Goal: Transaction & Acquisition: Obtain resource

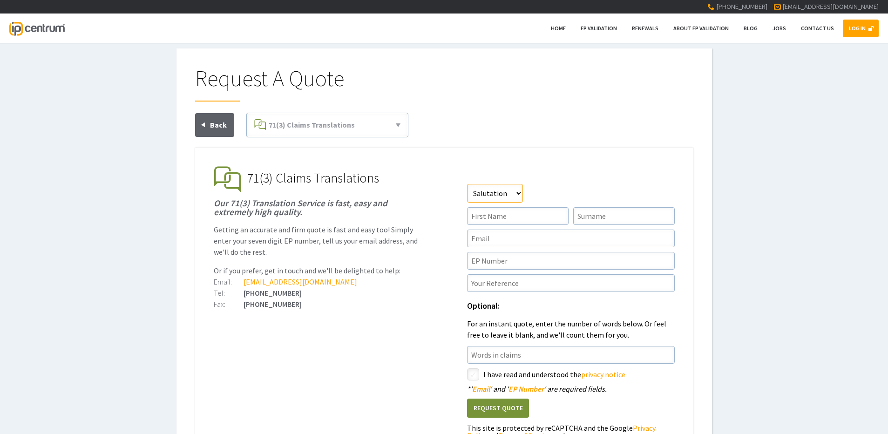
click at [514, 195] on select"] "Salutation Mr Mrs Miss Ms Dr [PERSON_NAME]" at bounding box center [495, 193] width 56 height 19
click at [849, 32] on link "LOG IN" at bounding box center [861, 29] width 36 height 18
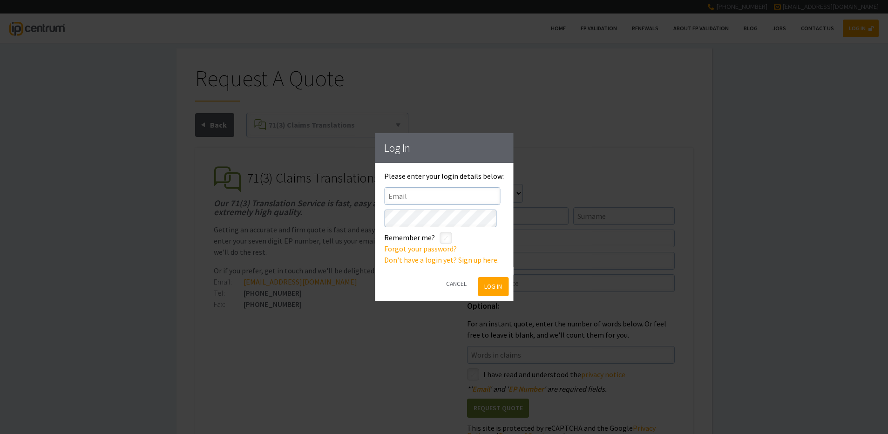
click at [460, 205] on form "Email Password * Remember me? styled-checkbox * ' Password ' is a required fiel…" at bounding box center [444, 207] width 120 height 40
click at [457, 194] on input"] "text" at bounding box center [442, 196] width 116 height 18
type input"] "[EMAIL_ADDRESS][DOMAIN_NAME]"
click at [493, 291] on button "Log In" at bounding box center [493, 286] width 30 height 19
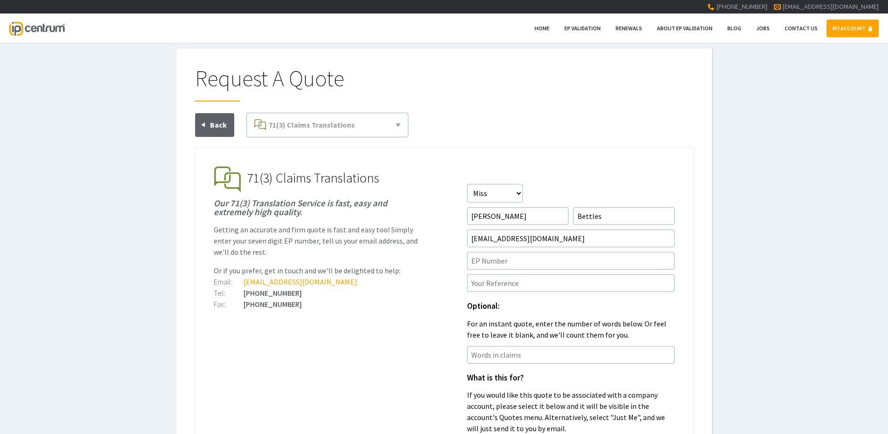
drag, startPoint x: 481, startPoint y: 129, endPoint x: 481, endPoint y: 123, distance: 5.6
click at [481, 128] on div at bounding box center [444, 130] width 498 height 35
click at [553, 259] on input"] "text" at bounding box center [571, 261] width 208 height 18
click at [550, 259] on input"] "4" at bounding box center [571, 261] width 208 height 18
type input"] "4"
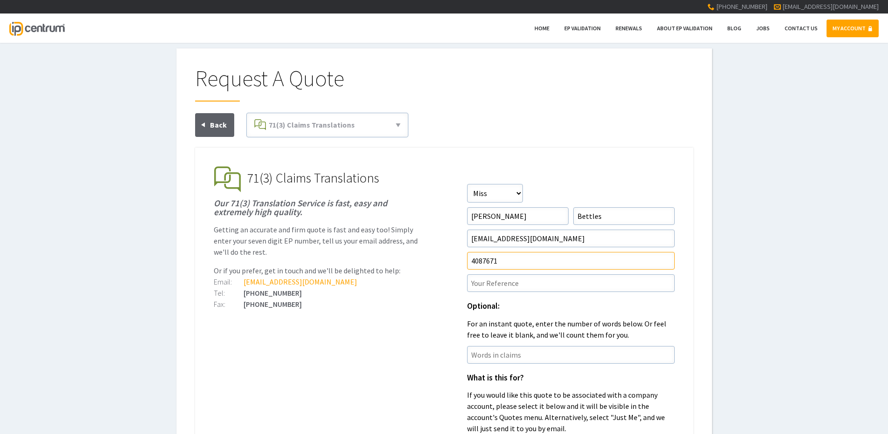
type input"] "4087671"
click at [516, 284] on input"] "text" at bounding box center [571, 283] width 208 height 18
click at [554, 277] on input"] "text" at bounding box center [571, 283] width 208 height 18
paste input"] "CRT/168440EP1"
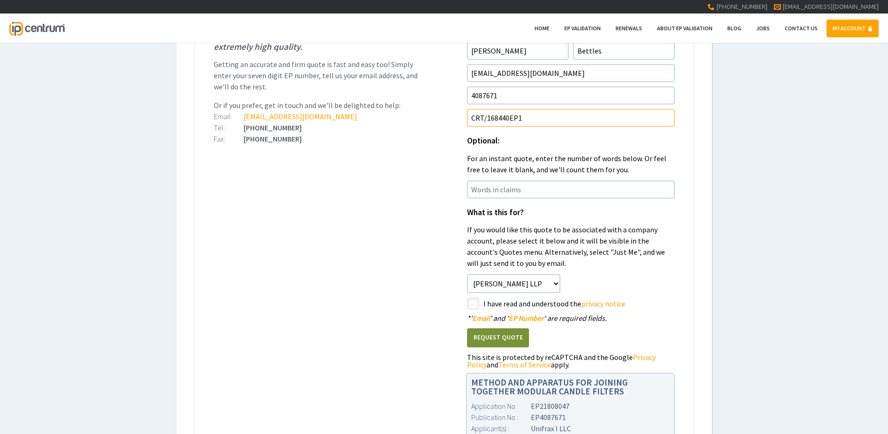
scroll to position [186, 0]
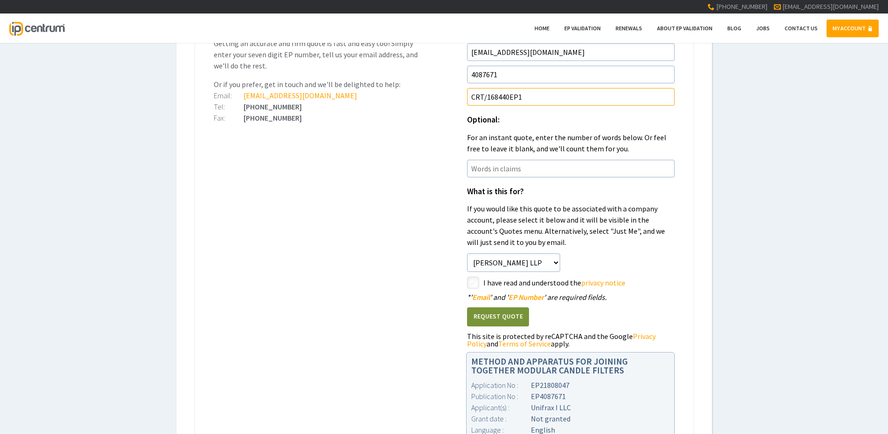
type input"] "CRT/168440EP1"
click at [525, 284] on label "I have read and understood the privacy notice" at bounding box center [578, 283] width 191 height 12
click at [473, 279] on input"] "checkbox" at bounding box center [474, 283] width 11 height 11
checkbox input"] "true"
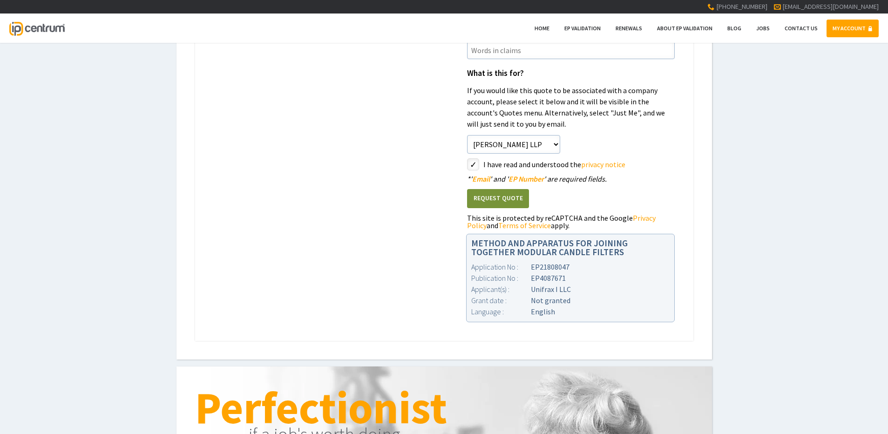
scroll to position [326, 0]
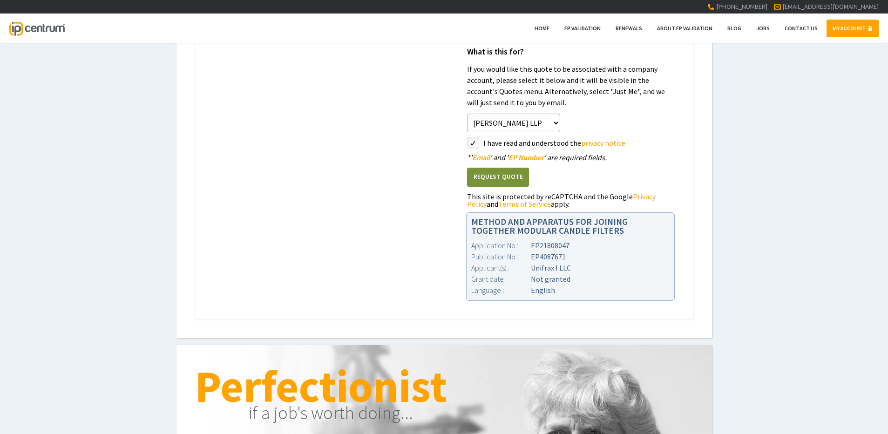
click at [501, 177] on button "Request Quote" at bounding box center [498, 177] width 62 height 19
